Goal: Task Accomplishment & Management: Use online tool/utility

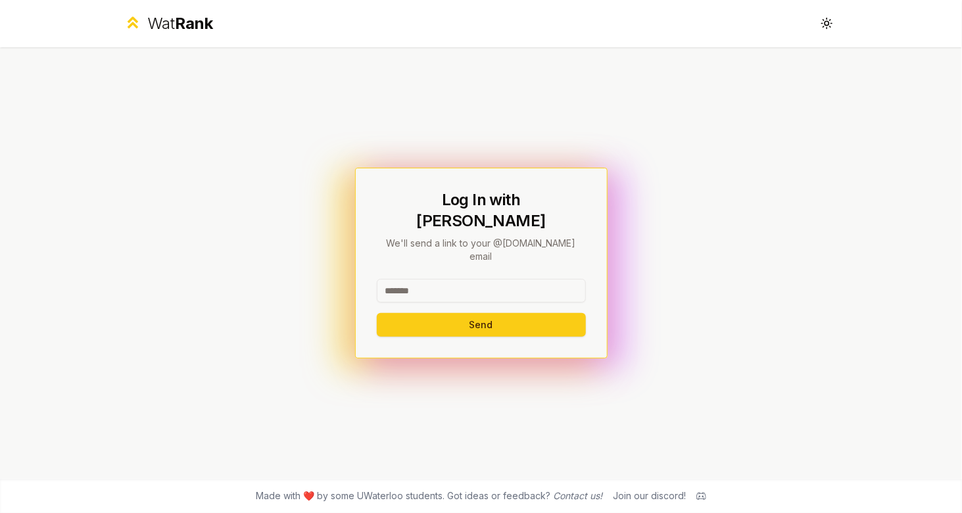
click at [420, 279] on input at bounding box center [481, 291] width 209 height 24
type input "********"
click at [377, 313] on button "Send" at bounding box center [481, 325] width 209 height 24
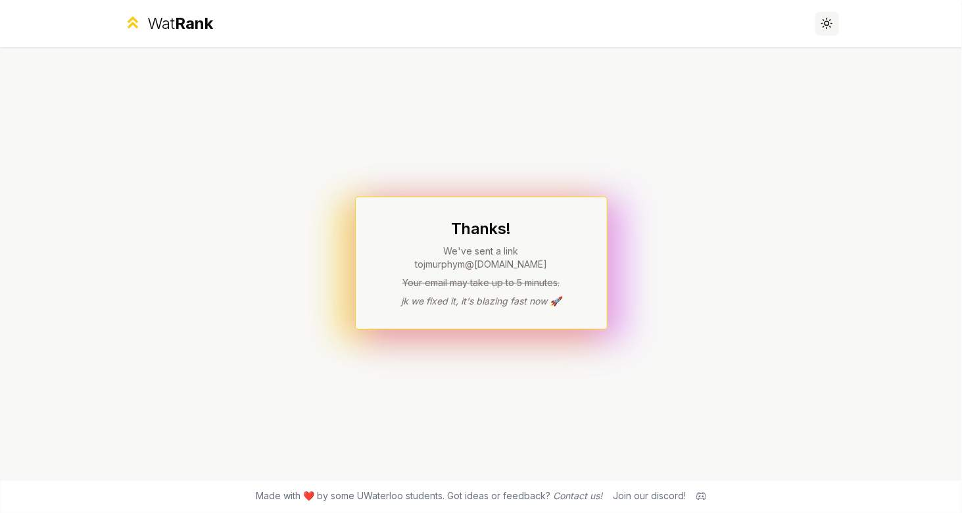
click at [822, 21] on icon at bounding box center [826, 23] width 12 height 12
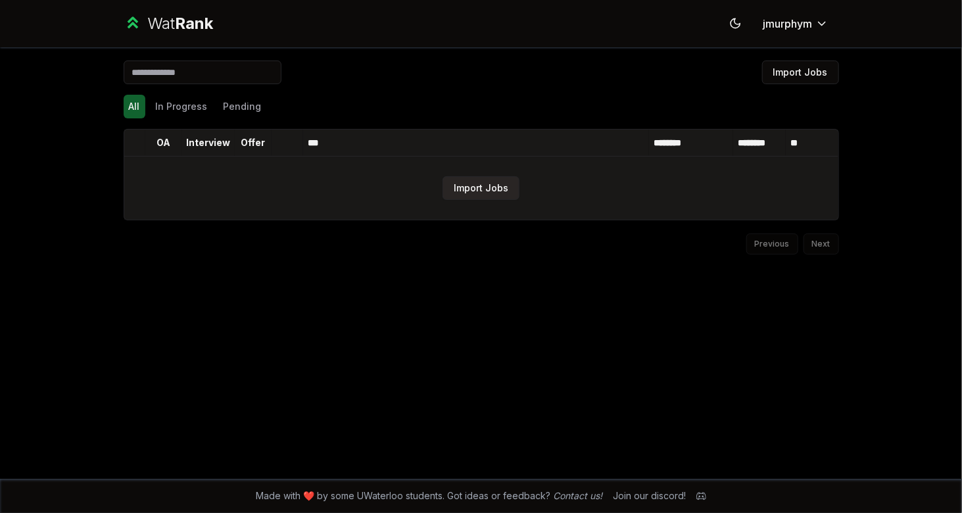
click at [480, 183] on button "Import Jobs" at bounding box center [480, 188] width 77 height 24
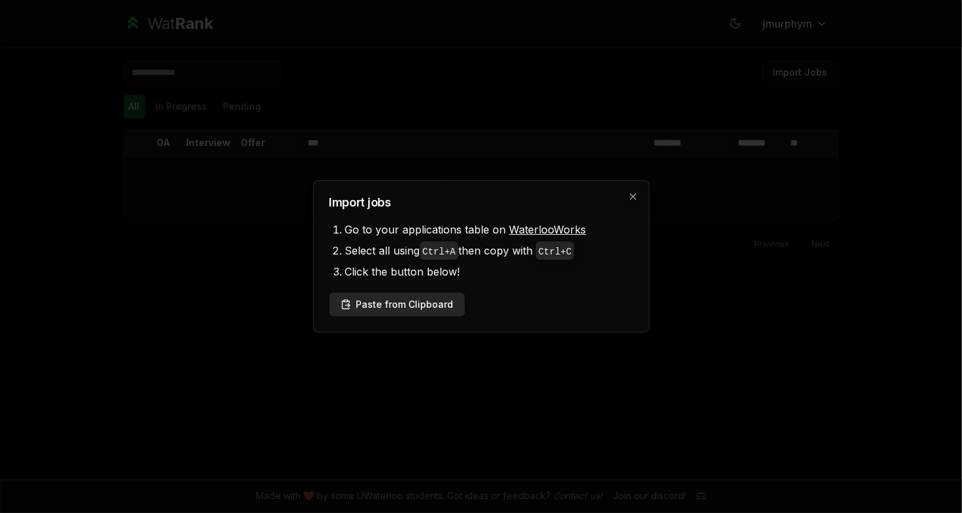
click at [426, 308] on button "Paste from Clipboard" at bounding box center [396, 305] width 135 height 24
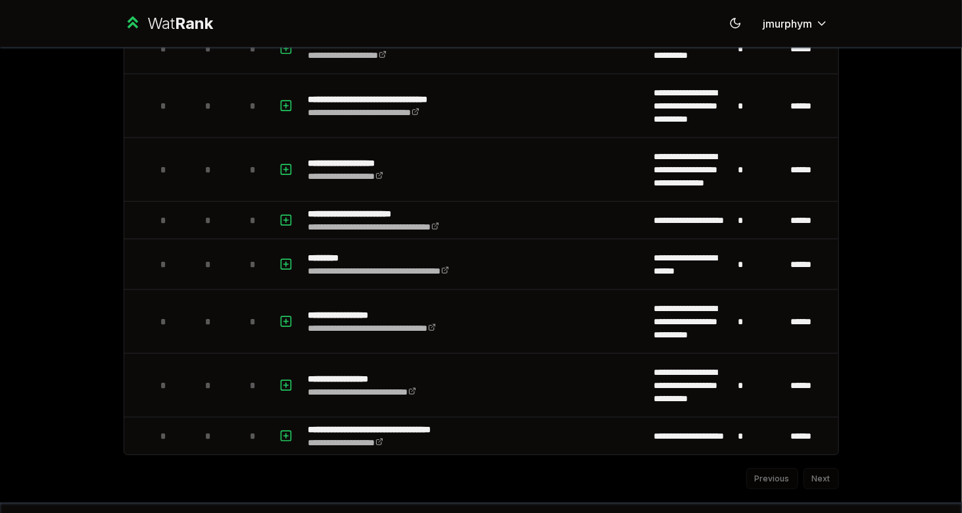
scroll to position [607, 0]
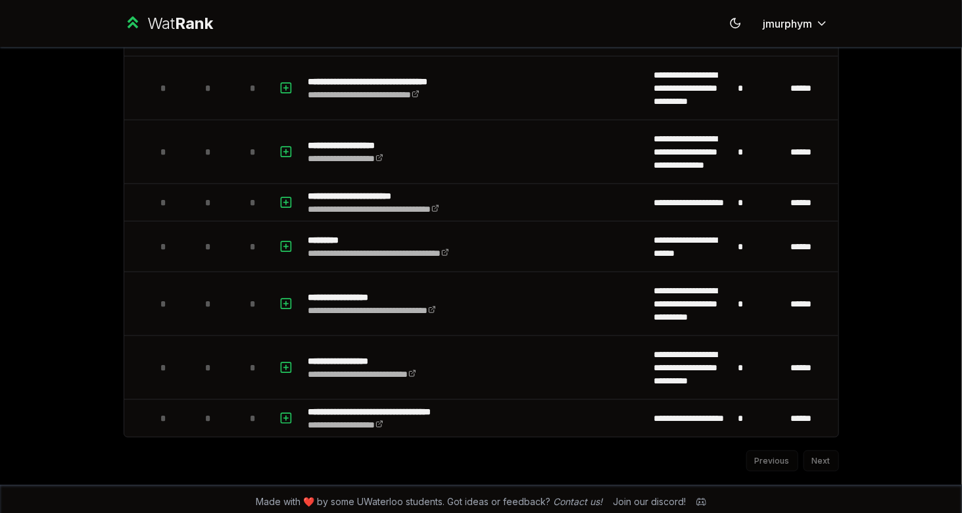
click at [810, 455] on div "Previous Next" at bounding box center [481, 454] width 715 height 34
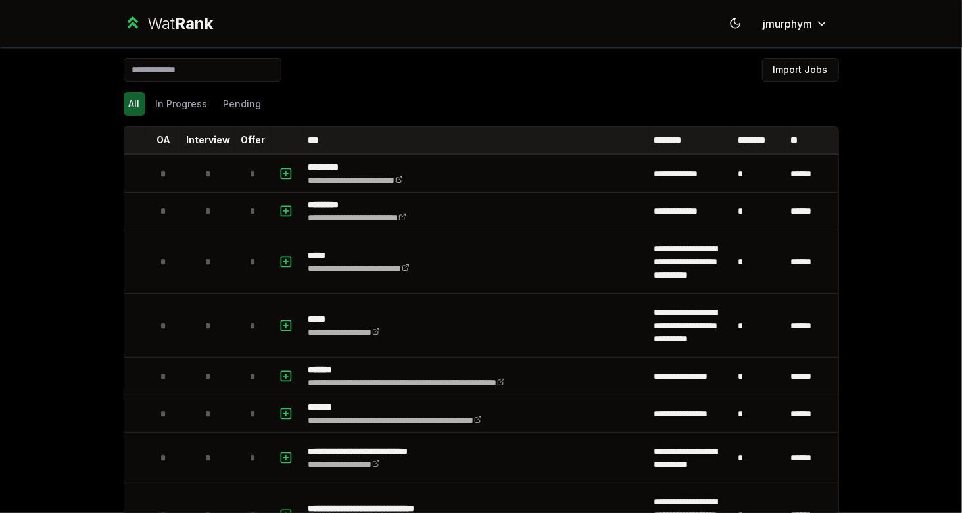
scroll to position [0, 0]
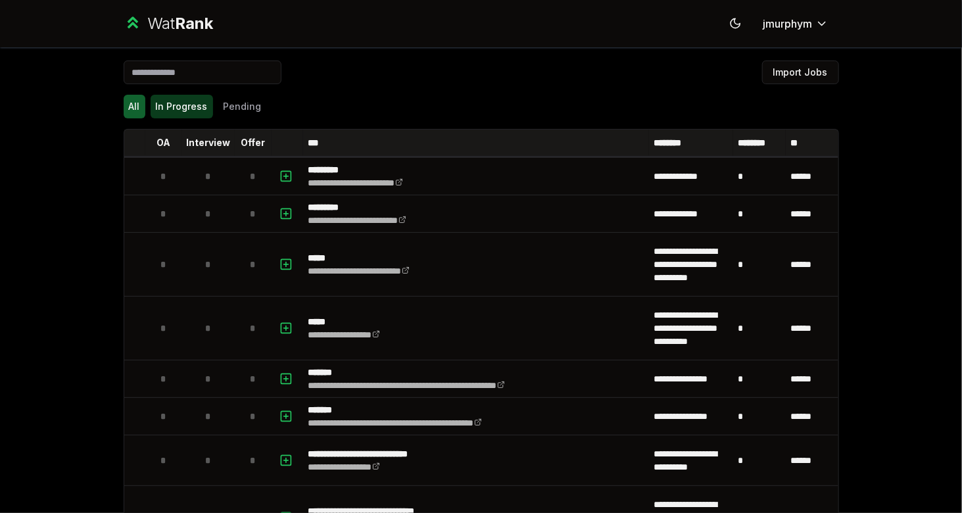
click at [183, 107] on button "In Progress" at bounding box center [182, 107] width 62 height 24
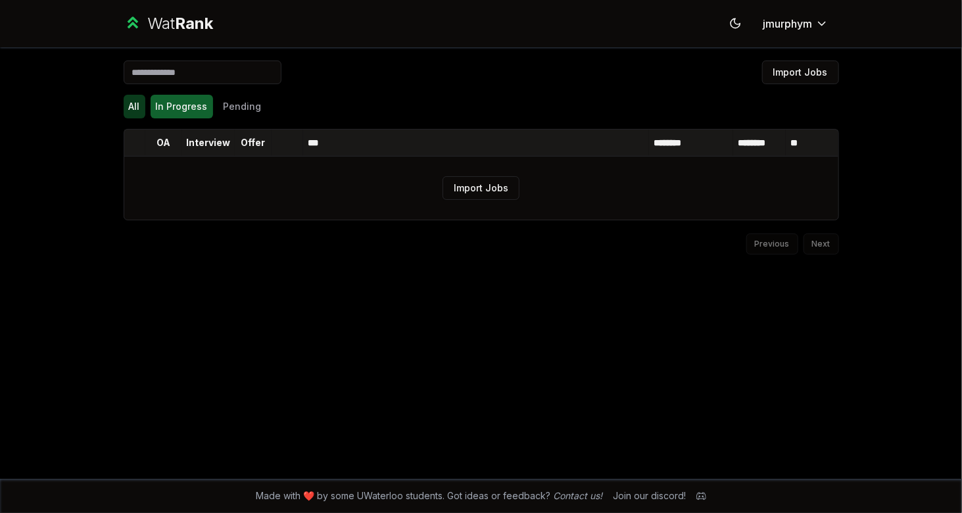
click at [139, 105] on button "All" at bounding box center [135, 107] width 22 height 24
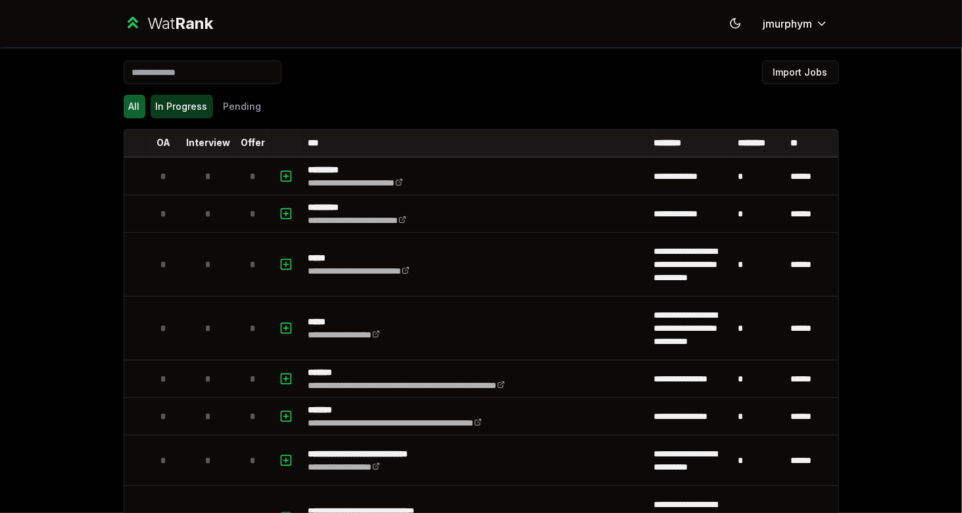
click at [205, 111] on button "In Progress" at bounding box center [182, 107] width 62 height 24
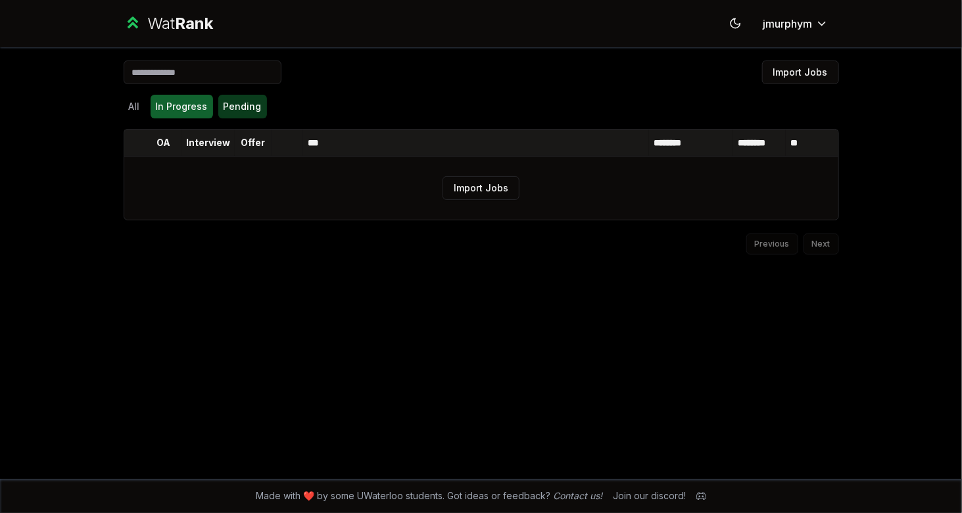
click at [239, 103] on button "Pending" at bounding box center [242, 107] width 49 height 24
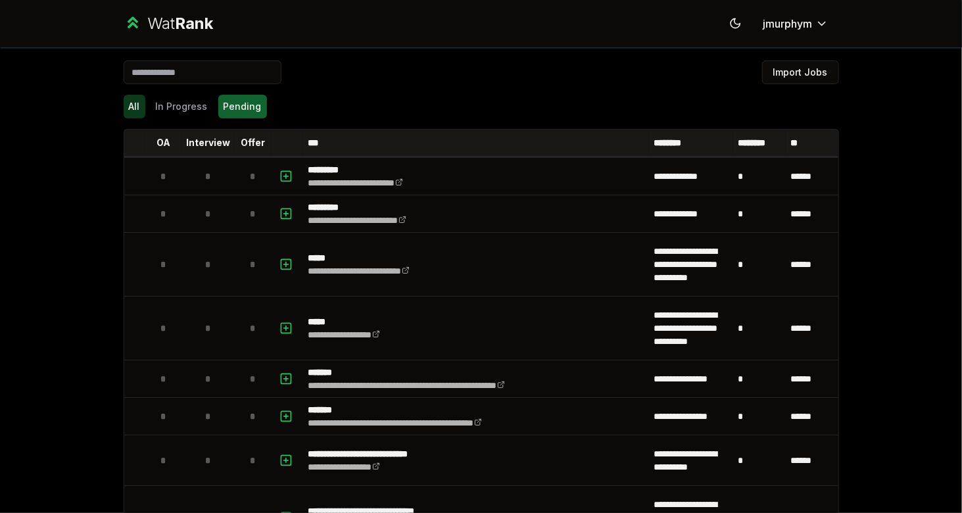
click at [129, 109] on button "All" at bounding box center [135, 107] width 22 height 24
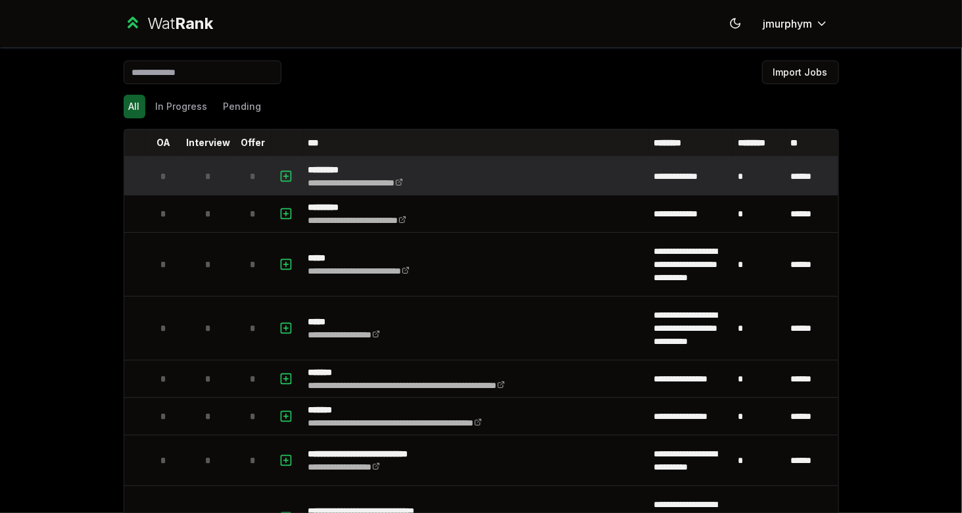
click at [290, 181] on td at bounding box center [288, 176] width 32 height 37
click at [283, 178] on icon "button" at bounding box center [285, 176] width 13 height 16
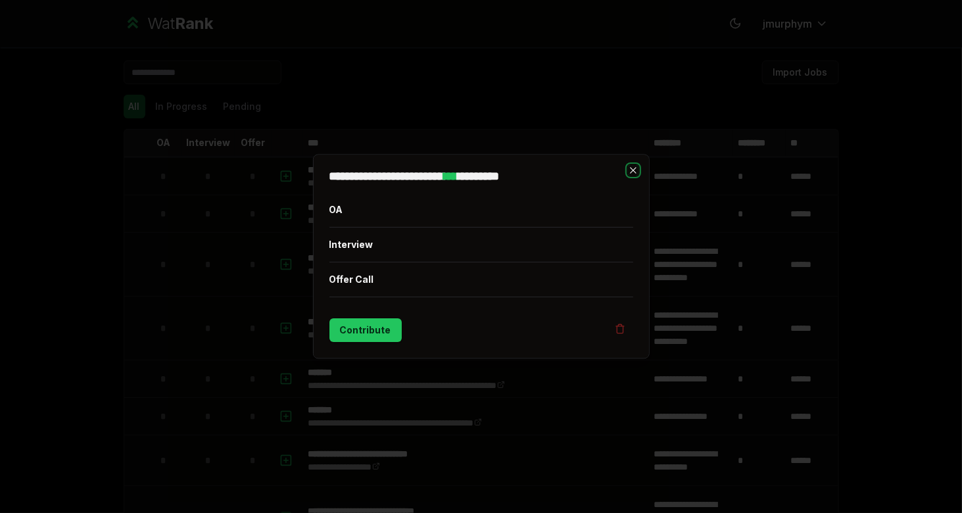
click at [636, 170] on icon "button" at bounding box center [633, 171] width 11 height 11
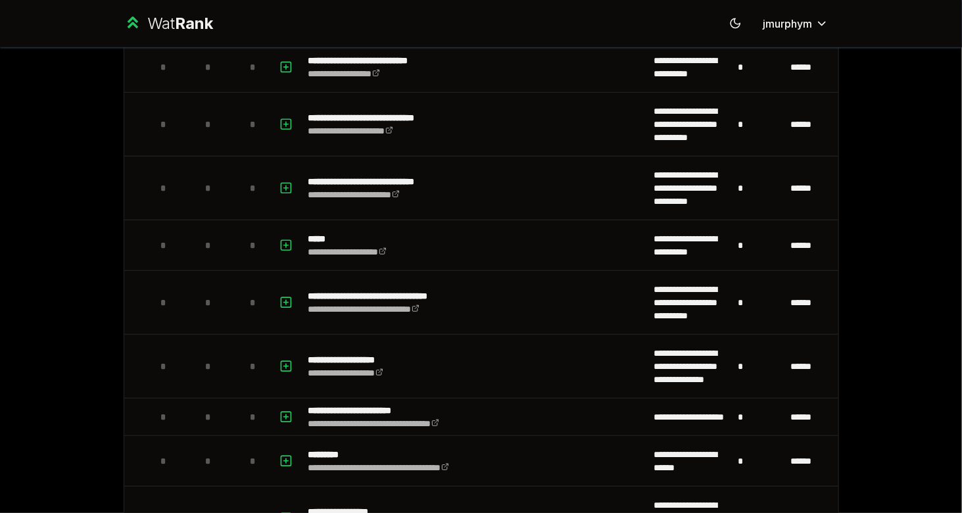
scroll to position [394, 0]
